Goal: Transaction & Acquisition: Purchase product/service

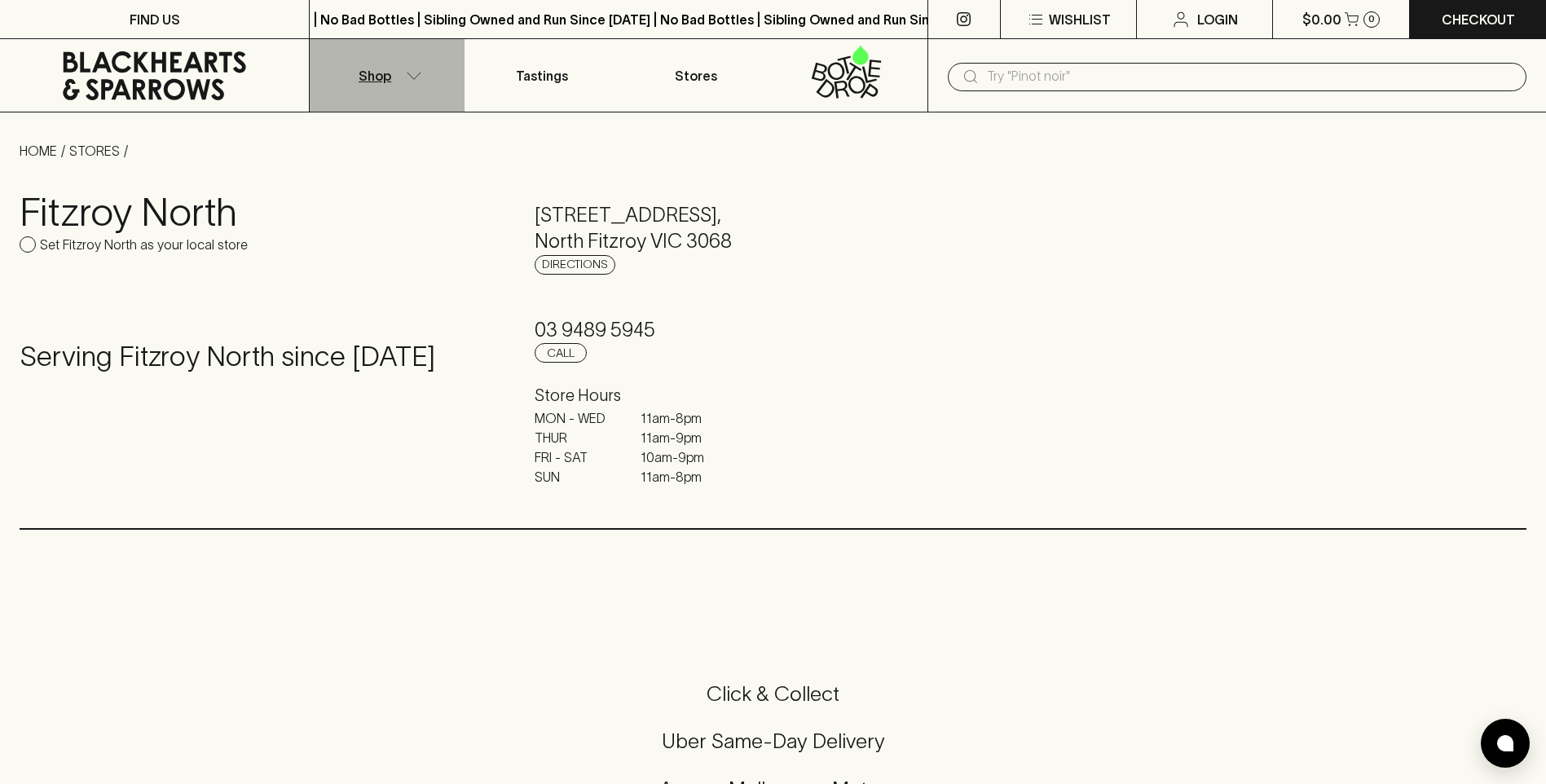
click at [413, 74] on icon "button" at bounding box center [413, 76] width 16 height 8
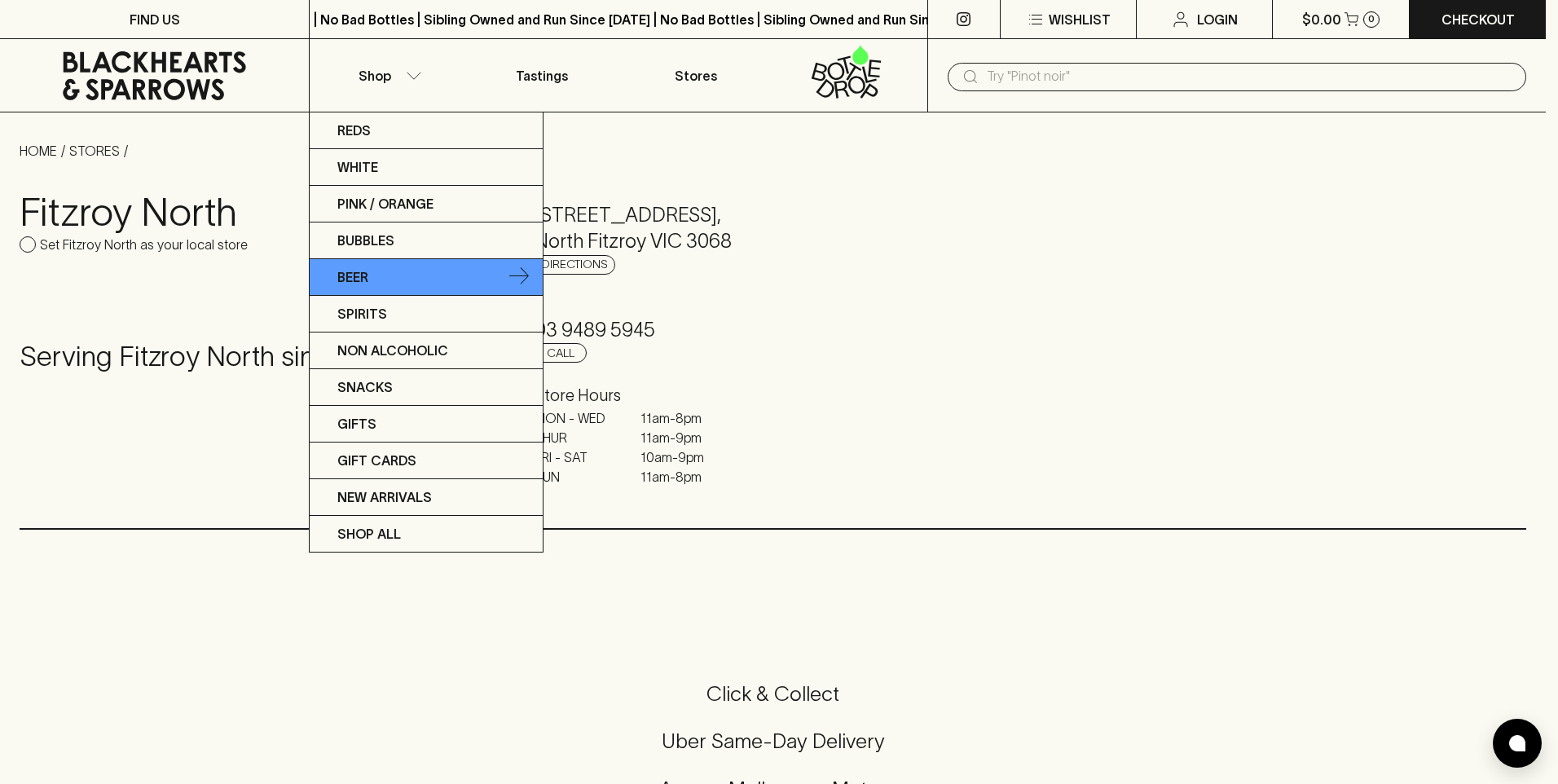
click at [376, 275] on link "Beer" at bounding box center [425, 277] width 233 height 36
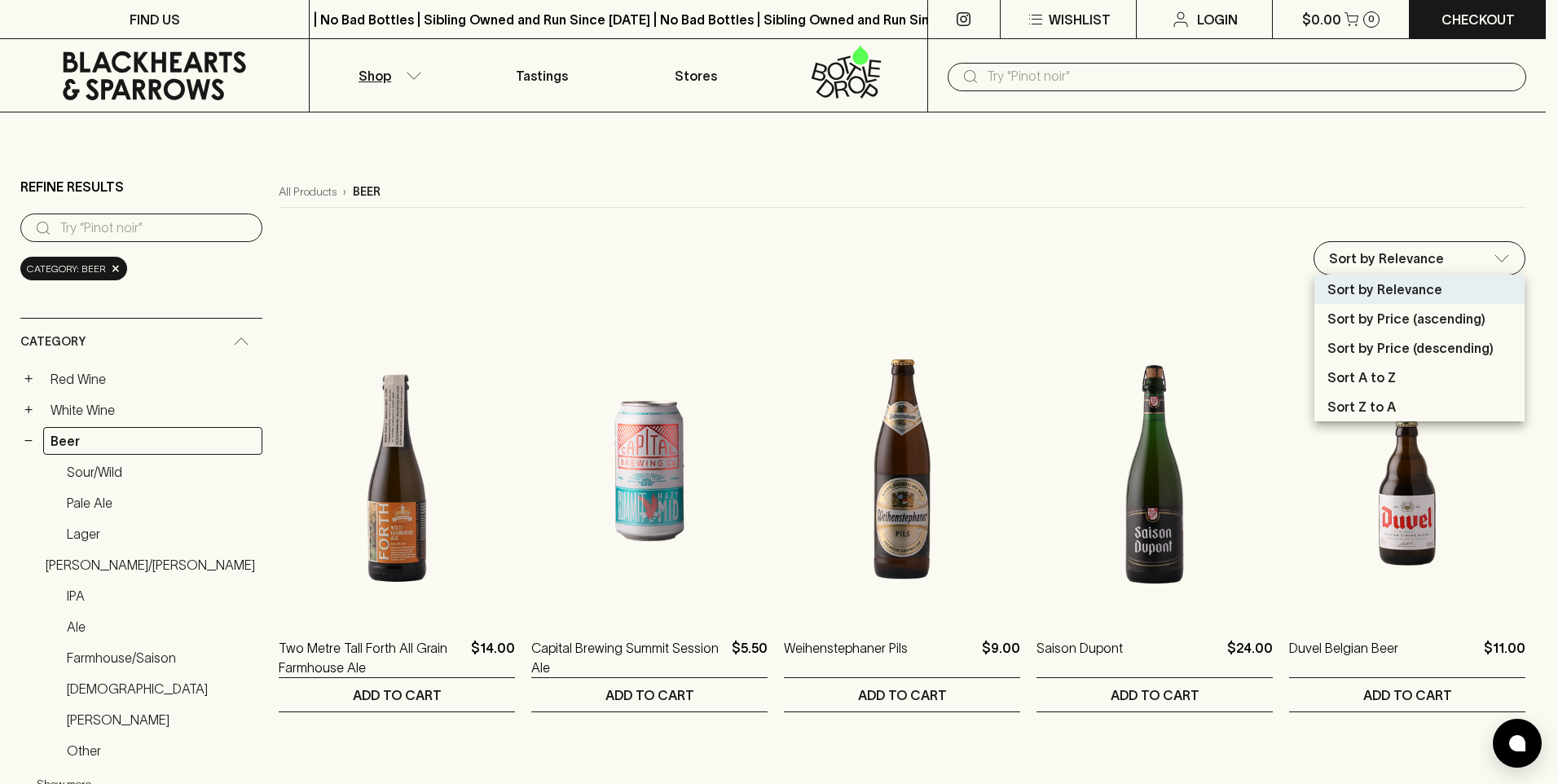
click at [1392, 322] on p "Sort by Price (ascending)" at bounding box center [1406, 318] width 158 height 20
type input "price:asc"
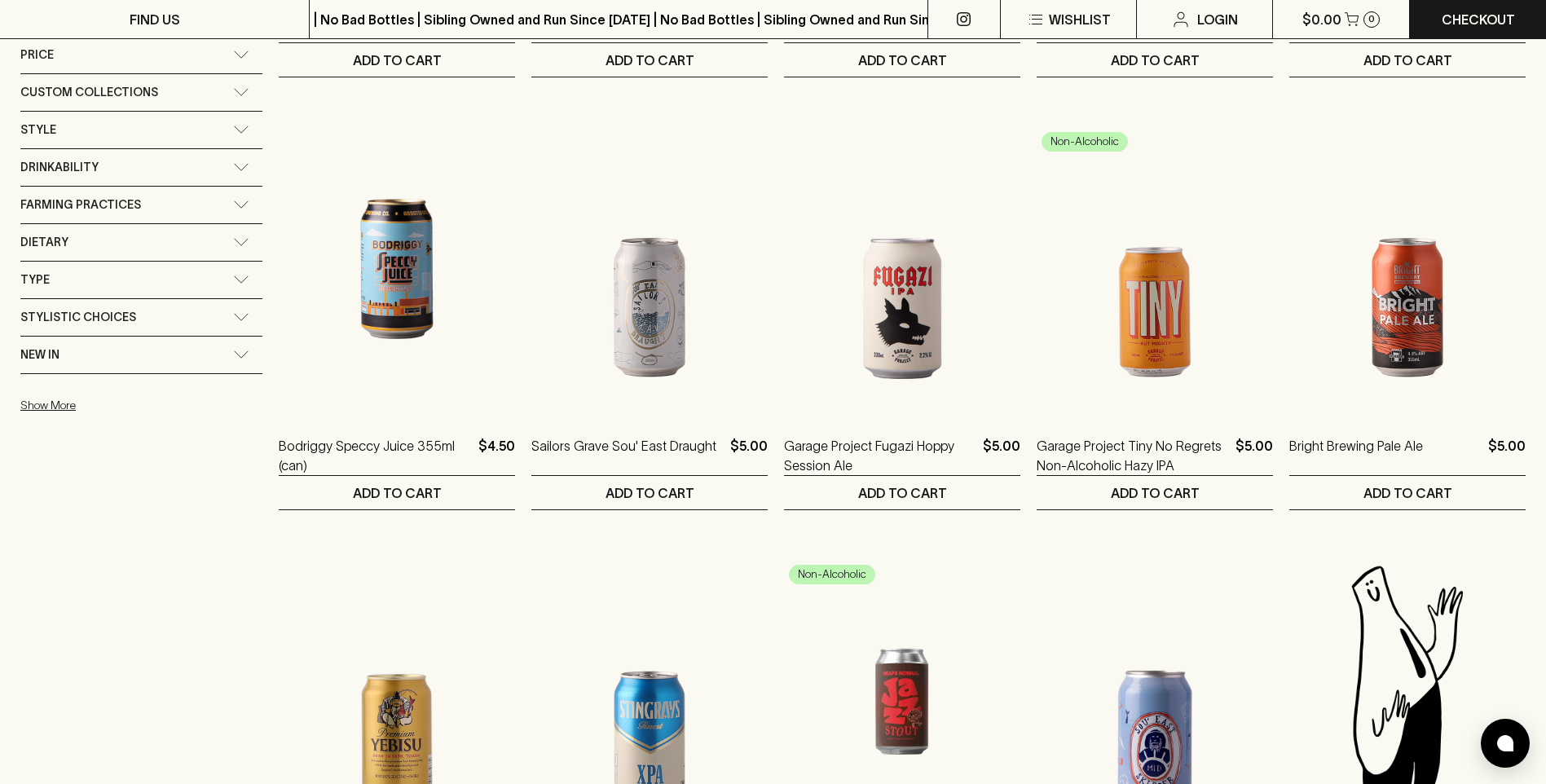
scroll to position [1466, 0]
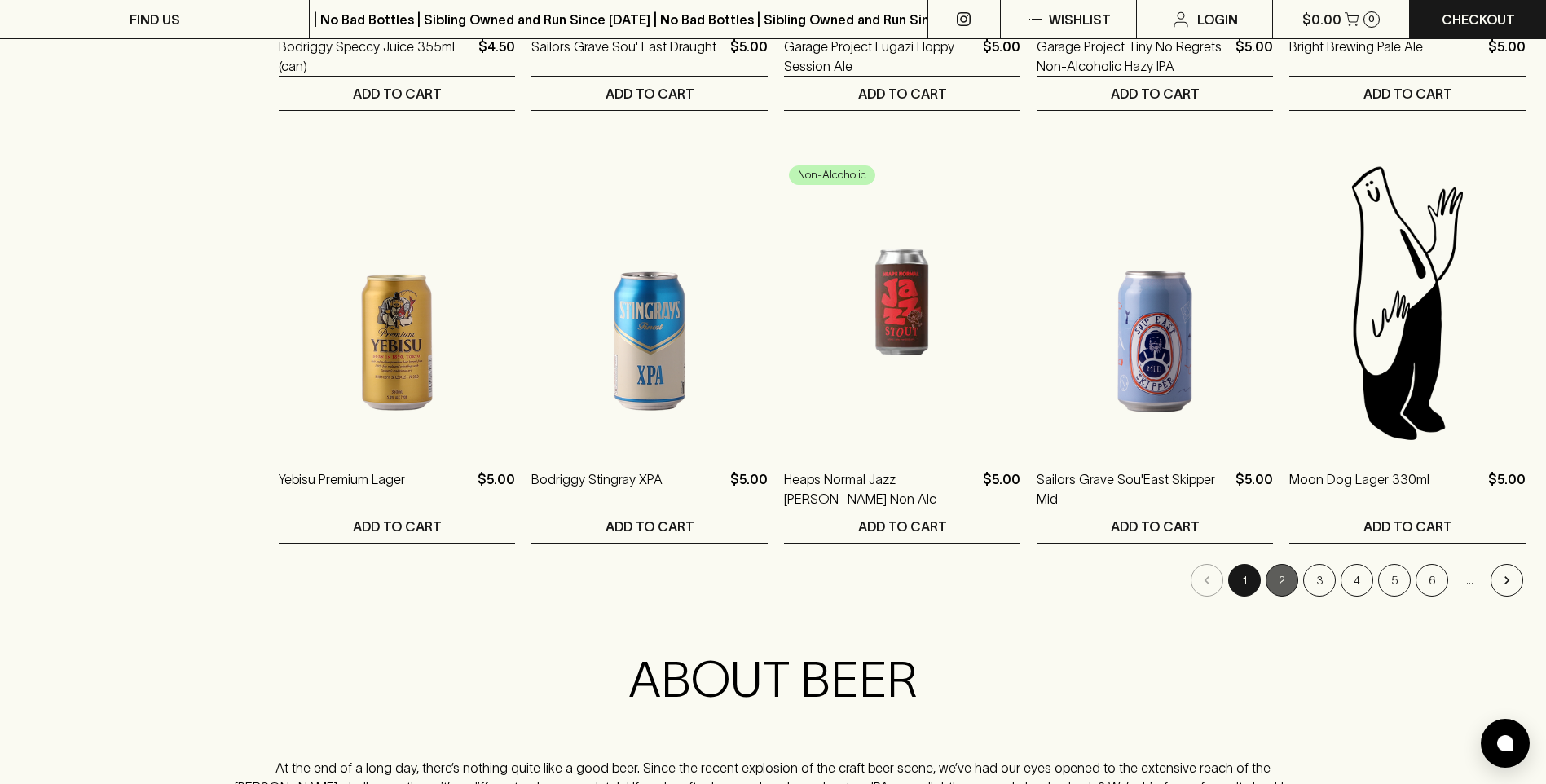
click at [1280, 579] on button "2" at bounding box center [1281, 579] width 33 height 33
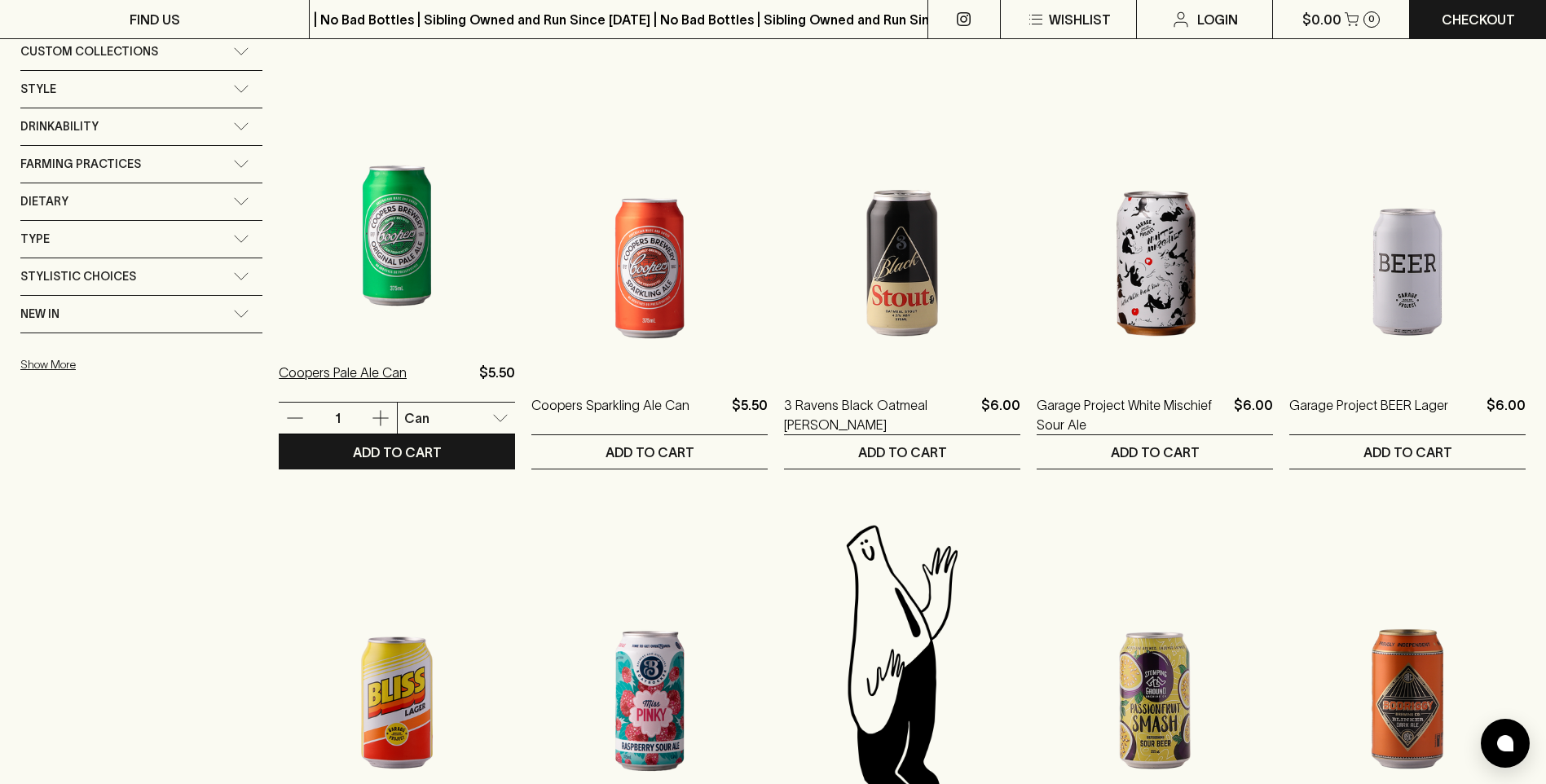
scroll to position [1466, 0]
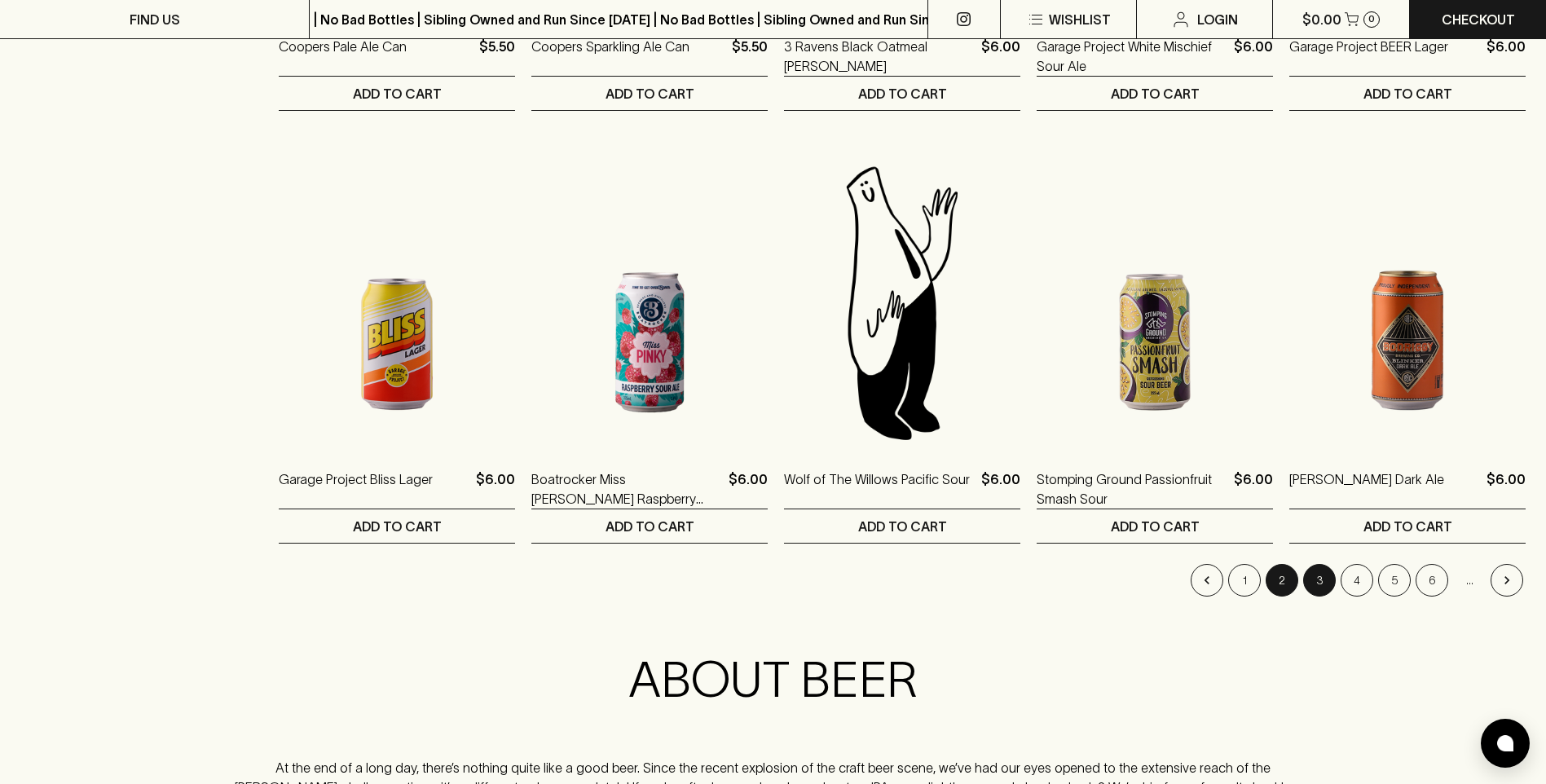
click at [1327, 578] on button "3" at bounding box center [1319, 579] width 33 height 33
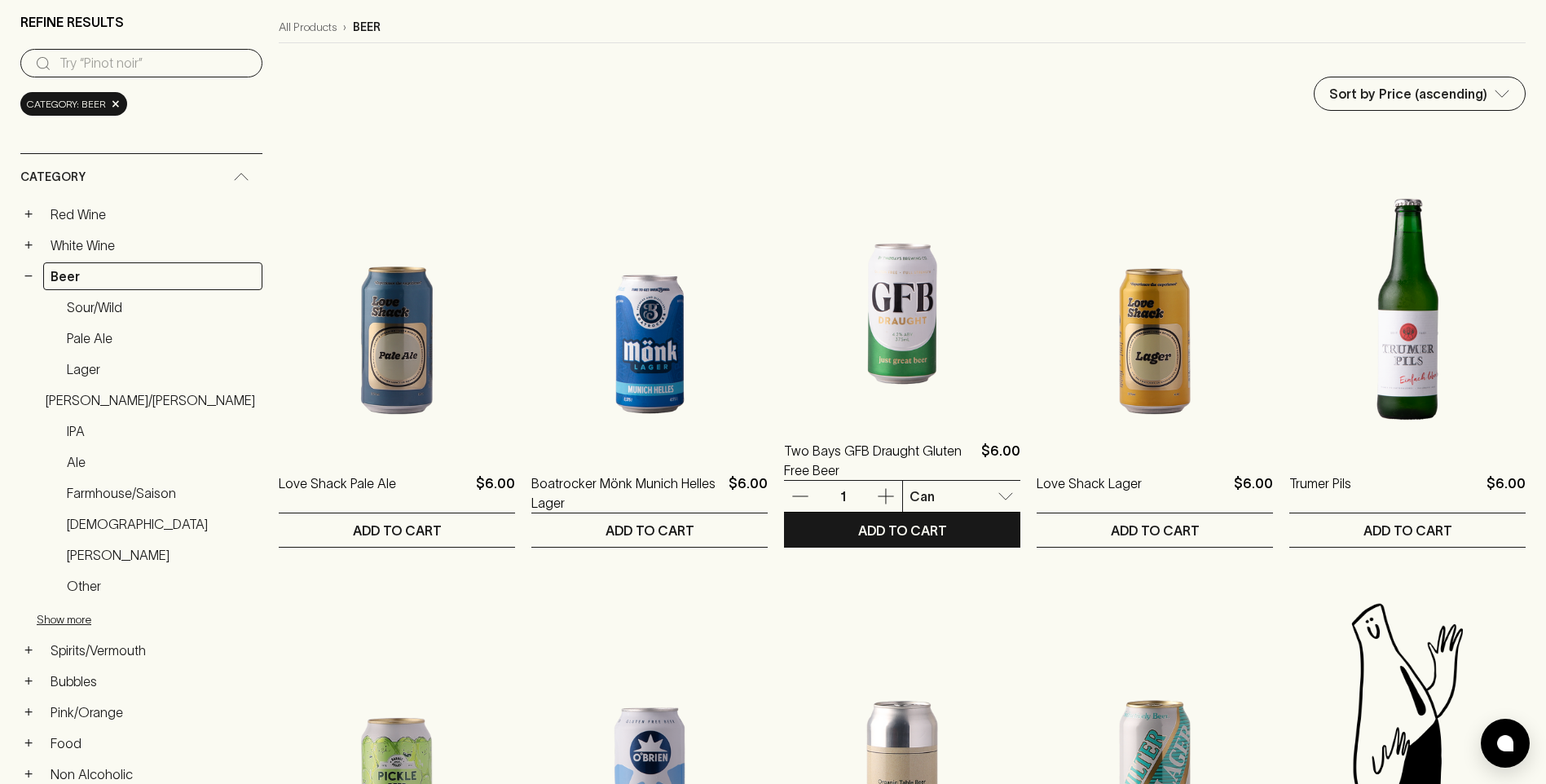
scroll to position [245, 0]
